Goal: Find specific page/section: Find specific page/section

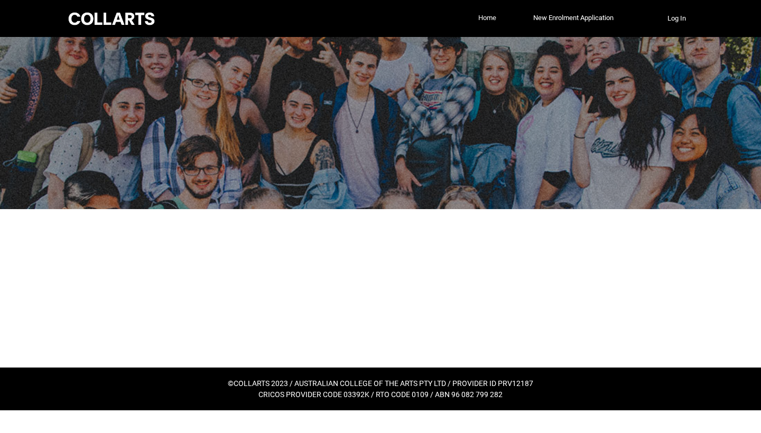
click at [485, 19] on link "Home" at bounding box center [487, 18] width 23 height 16
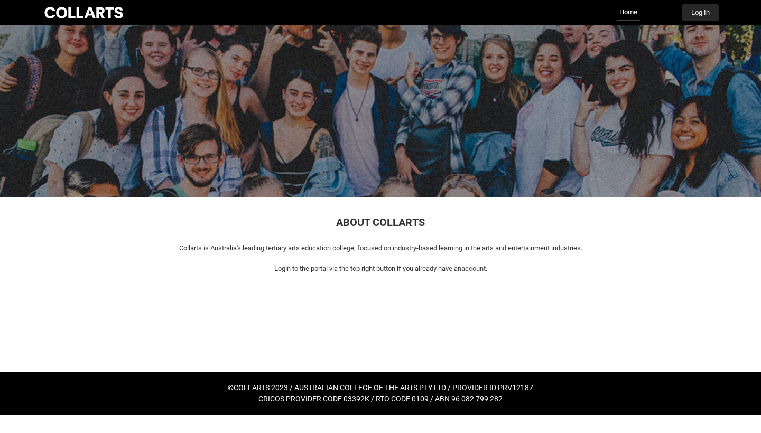
click at [701, 19] on button "Log In" at bounding box center [700, 12] width 36 height 17
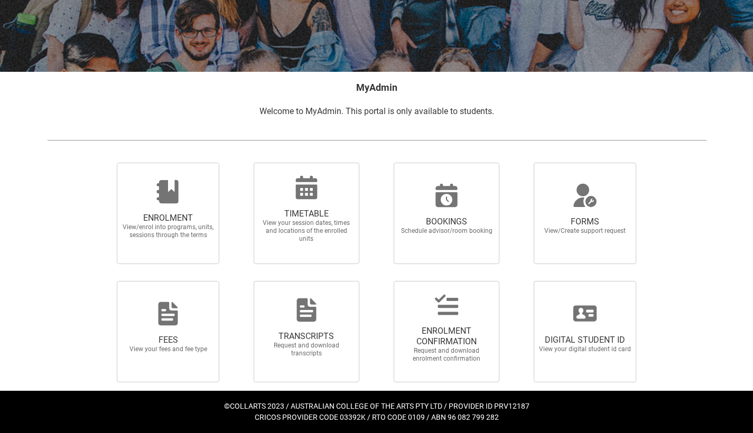
scroll to position [139, 0]
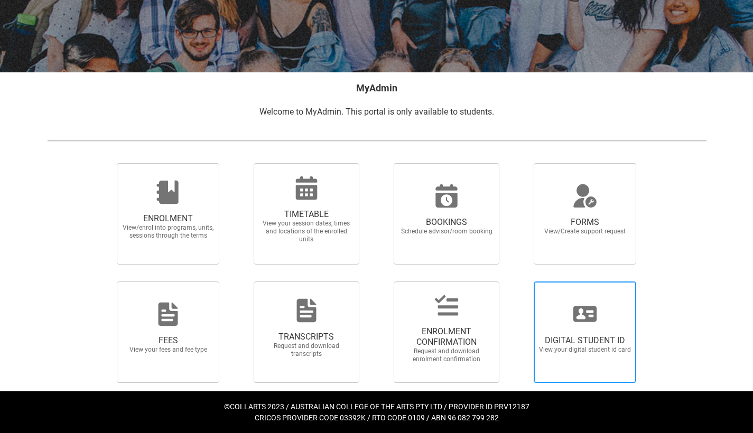
click at [610, 322] on div at bounding box center [584, 314] width 101 height 25
click at [521, 282] on input "DIGITAL STUDENT ID View your digital student id card" at bounding box center [521, 281] width 1 height 1
radio input "true"
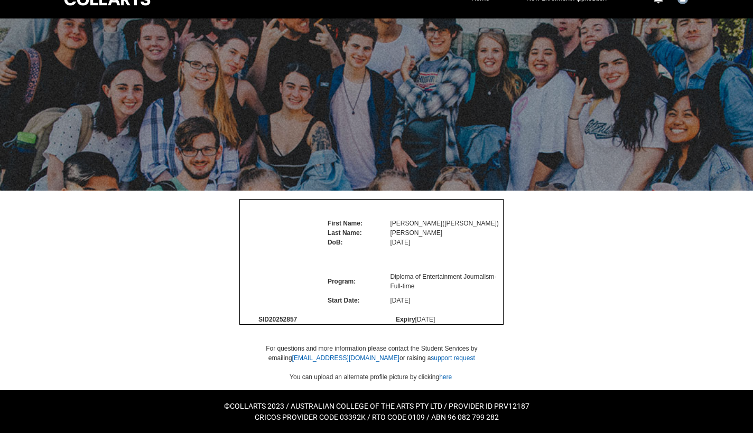
scroll to position [51, 0]
